Goal: Information Seeking & Learning: Compare options

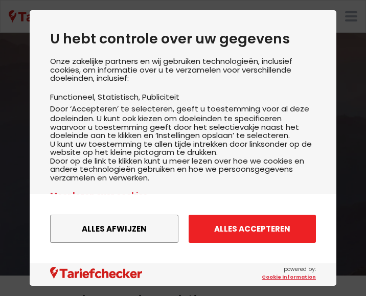
click at [241, 225] on button "Alles accepteren" at bounding box center [252, 229] width 127 height 28
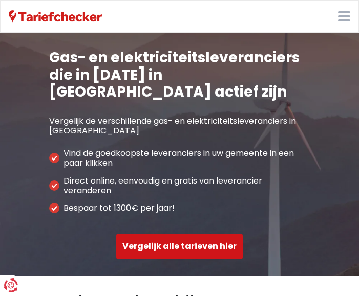
click at [180, 234] on button "Vergelijk alle tarieven hier" at bounding box center [179, 247] width 126 height 26
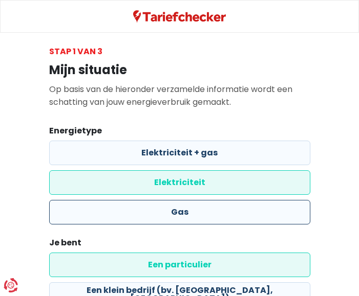
click at [199, 212] on label "Gas" at bounding box center [179, 212] width 261 height 25
click at [199, 212] on input "Gas" at bounding box center [179, 212] width 261 height 25
radio input "true"
radio input "false"
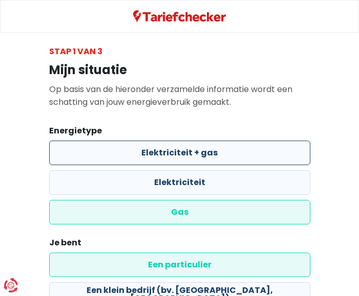
click at [174, 151] on label "Elektriciteit + gas" at bounding box center [179, 153] width 261 height 25
click at [174, 151] on input "Elektriciteit + gas" at bounding box center [179, 153] width 261 height 25
radio input "true"
radio input "false"
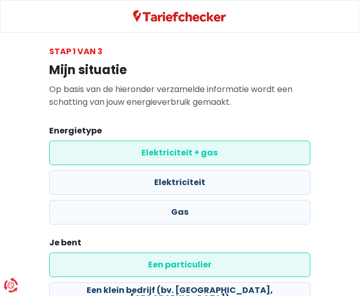
click at [181, 263] on label "Een particulier" at bounding box center [179, 265] width 261 height 25
click at [181, 263] on input "Een particulier" at bounding box center [179, 265] width 261 height 25
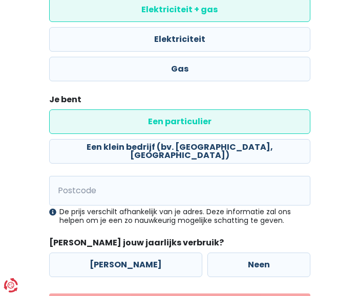
scroll to position [164, 0]
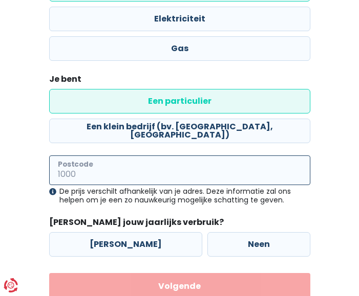
click at [97, 170] on input "Postcode" at bounding box center [179, 171] width 261 height 30
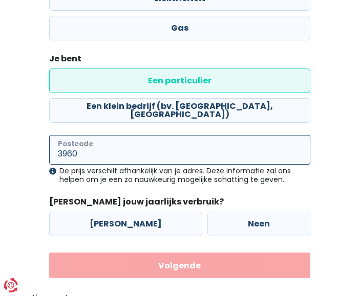
scroll to position [191, 0]
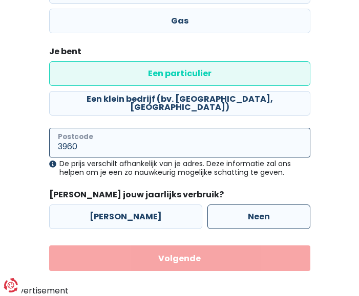
type input "3960"
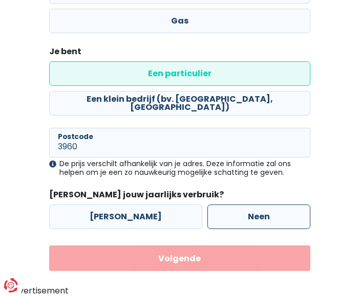
click at [217, 213] on label "Neen" at bounding box center [258, 217] width 103 height 25
click at [217, 213] on input "Neen" at bounding box center [258, 217] width 103 height 25
radio input "true"
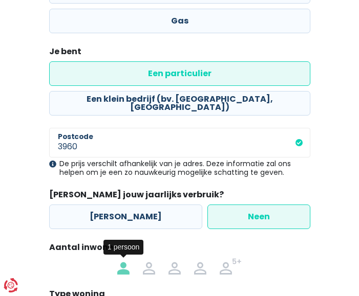
click at [121, 269] on img at bounding box center [123, 266] width 12 height 16
click at [121, 269] on input "radio" at bounding box center [124, 266] width 26 height 16
radio input "true"
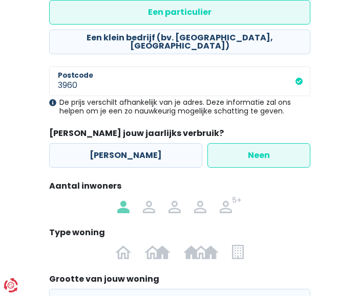
scroll to position [273, 0]
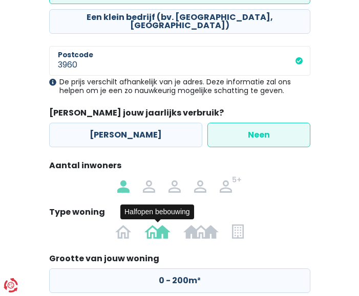
click at [163, 233] on img at bounding box center [157, 231] width 26 height 16
click at [163, 233] on input "radio" at bounding box center [157, 231] width 39 height 16
radio input "true"
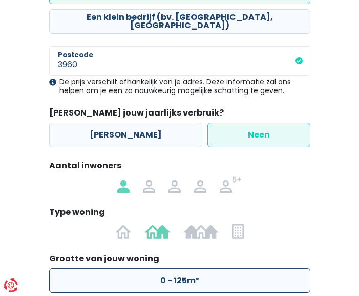
click at [210, 284] on label "0 - 125m²" at bounding box center [179, 281] width 261 height 25
click at [210, 284] on input "0 - 125m²" at bounding box center [179, 281] width 261 height 25
radio input "true"
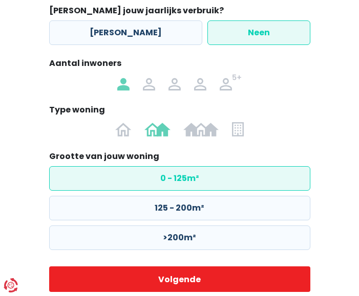
scroll to position [396, 0]
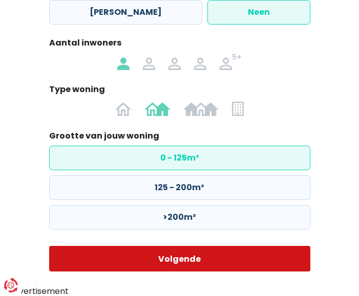
click at [181, 255] on button "Volgende" at bounding box center [179, 259] width 261 height 26
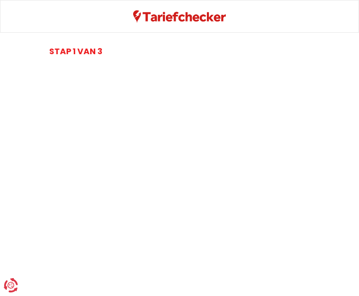
select select
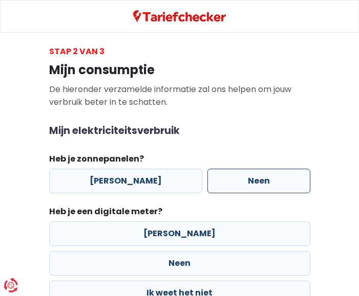
click at [246, 177] on label "Neen" at bounding box center [258, 181] width 103 height 25
click at [246, 177] on input "Neen" at bounding box center [258, 181] width 103 height 25
radio input "true"
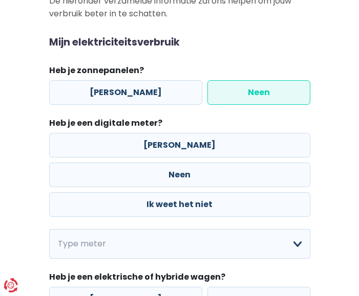
scroll to position [102, 0]
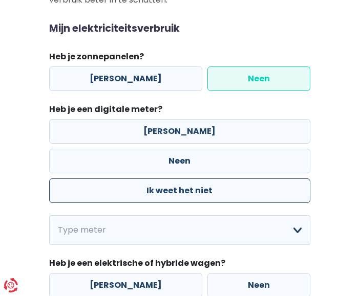
click at [183, 188] on label "Ik weet het niet" at bounding box center [179, 191] width 261 height 25
click at [183, 188] on input "Ik weet het niet" at bounding box center [179, 191] width 261 height 25
radio input "true"
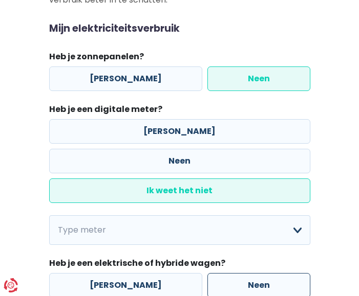
click at [267, 280] on label "Neen" at bounding box center [258, 285] width 103 height 25
click at [267, 280] on input "Neen" at bounding box center [258, 285] width 103 height 25
radio input "true"
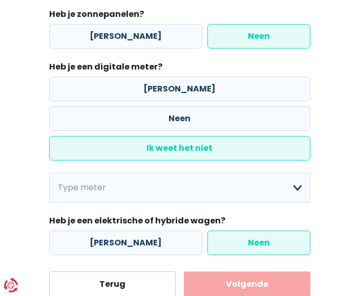
scroll to position [165, 0]
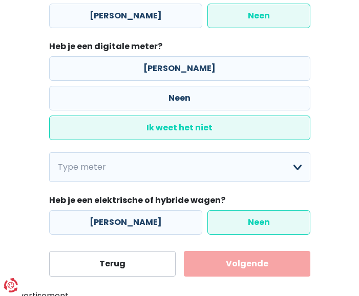
click at [251, 260] on button "Volgende" at bounding box center [247, 264] width 126 height 26
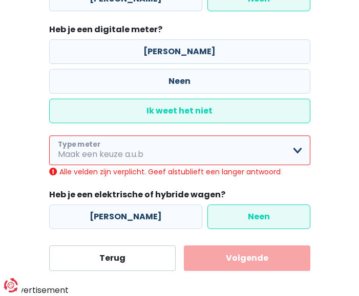
click at [295, 148] on select "Enkelvoudig Tweevoudig Enkelvoudig + uitsluitend nachttarief Tweevoudig + uitsl…" at bounding box center [179, 151] width 261 height 30
select select "day_single_rate"
click at [49, 146] on select "Enkelvoudig Tweevoudig Enkelvoudig + uitsluitend nachttarief Tweevoudig + uitsl…" at bounding box center [179, 151] width 261 height 30
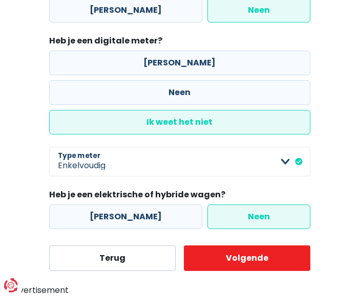
click at [259, 219] on label "Neen" at bounding box center [258, 217] width 103 height 25
click at [259, 219] on input "Neen" at bounding box center [258, 217] width 103 height 25
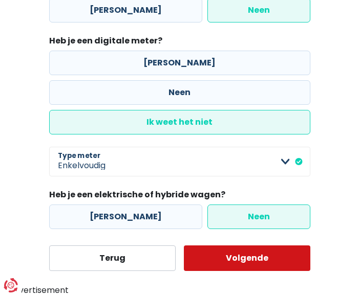
click at [244, 259] on button "Volgende" at bounding box center [247, 259] width 126 height 26
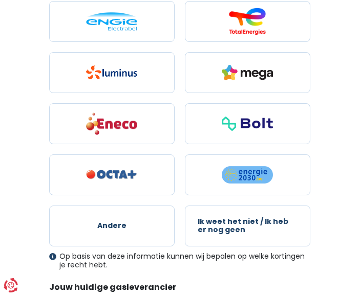
scroll to position [164, 0]
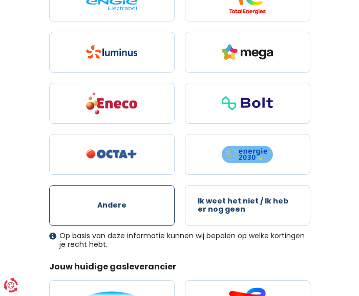
click at [112, 202] on span "Andere" at bounding box center [111, 206] width 29 height 8
click at [112, 202] on input "Andere" at bounding box center [111, 205] width 125 height 41
radio input "true"
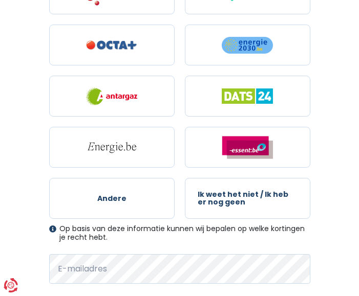
scroll to position [593, 0]
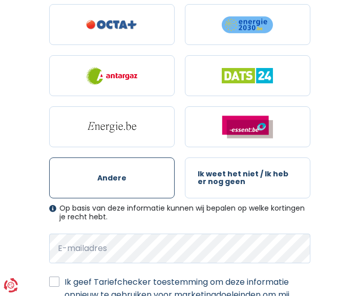
click at [114, 176] on span "Andere" at bounding box center [111, 178] width 29 height 8
click at [114, 176] on input "Andere" at bounding box center [111, 178] width 125 height 41
radio input "true"
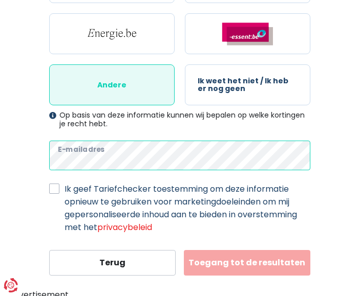
scroll to position [691, 0]
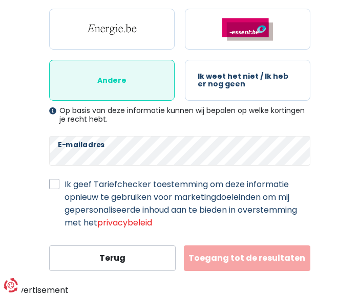
click at [245, 253] on button "Toegang tot de resultaten" at bounding box center [247, 259] width 126 height 26
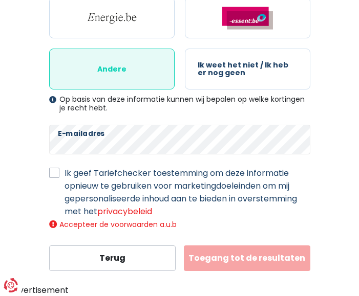
click at [64, 174] on label "Ik geef Tariefchecker toestemming om deze informatie opnieuw te gebruiken voor …" at bounding box center [187, 192] width 246 height 51
click at [54, 174] on input "Ik geef Tariefchecker toestemming om deze informatie opnieuw te gebruiken voor …" at bounding box center [54, 172] width 10 height 10
checkbox input "true"
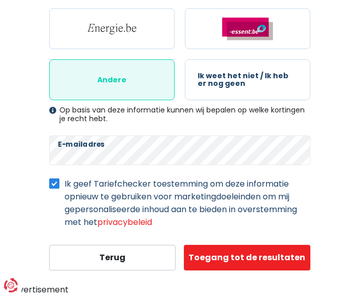
scroll to position [691, 0]
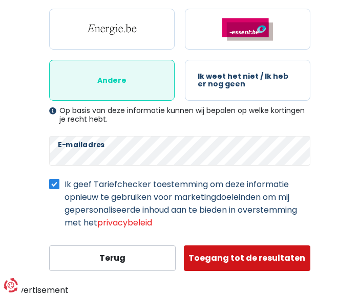
click at [248, 254] on button "Toegang tot de resultaten" at bounding box center [247, 259] width 126 height 26
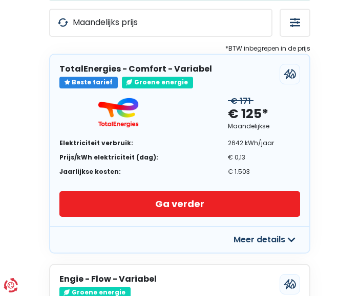
scroll to position [143, 0]
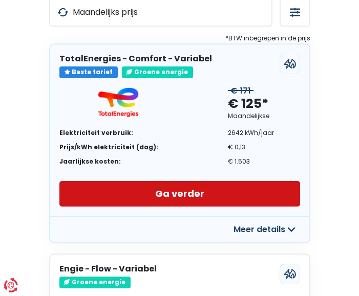
click at [180, 190] on link "Ga verder" at bounding box center [179, 194] width 240 height 26
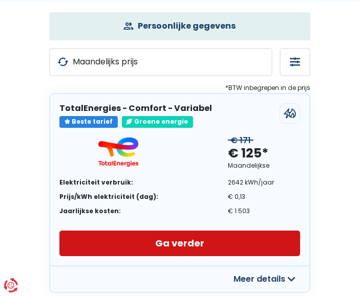
scroll to position [102, 0]
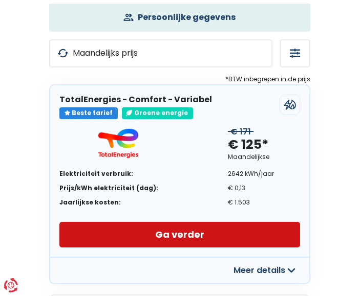
click at [189, 229] on link "Ga verder" at bounding box center [179, 235] width 240 height 26
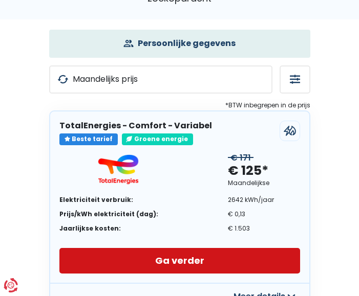
scroll to position [82, 0]
